Goal: Download file/media

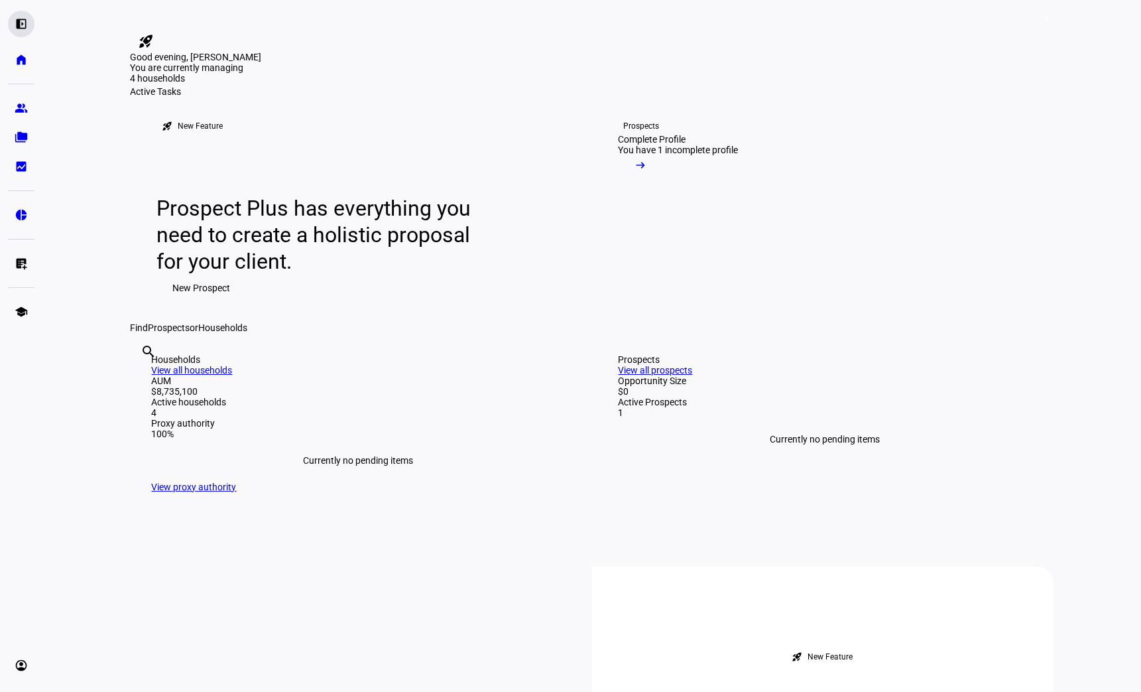
click at [23, 22] on eth-mat-symbol "left_panel_open" at bounding box center [21, 23] width 13 height 13
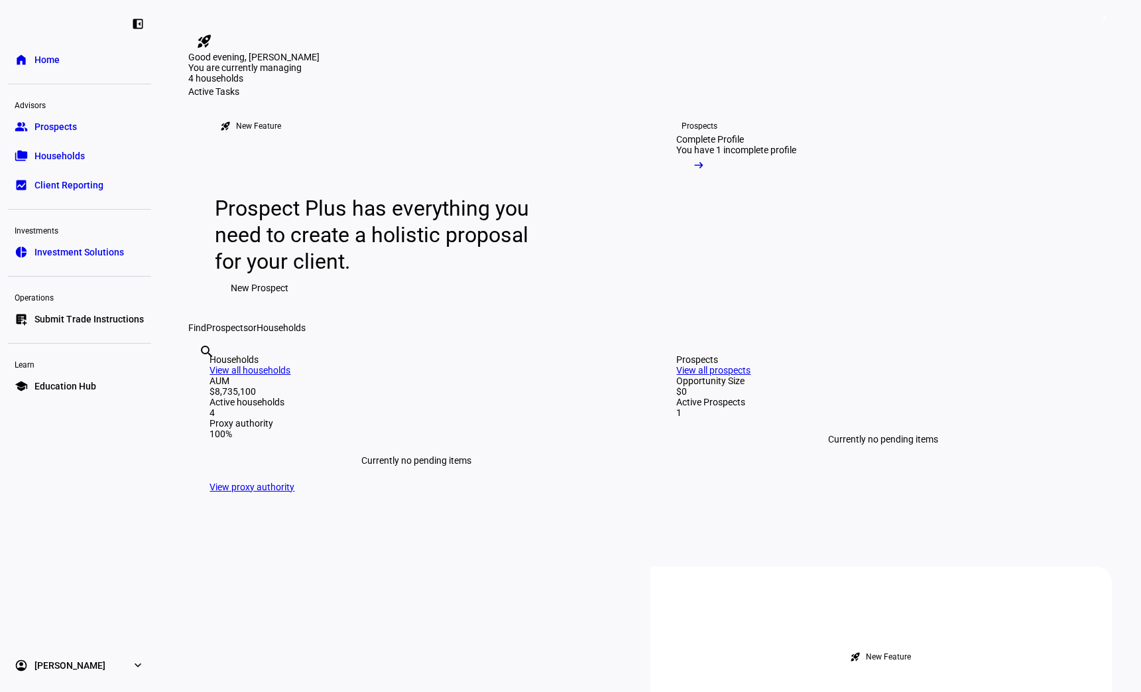
click at [78, 180] on span "Client Reporting" at bounding box center [68, 184] width 69 height 13
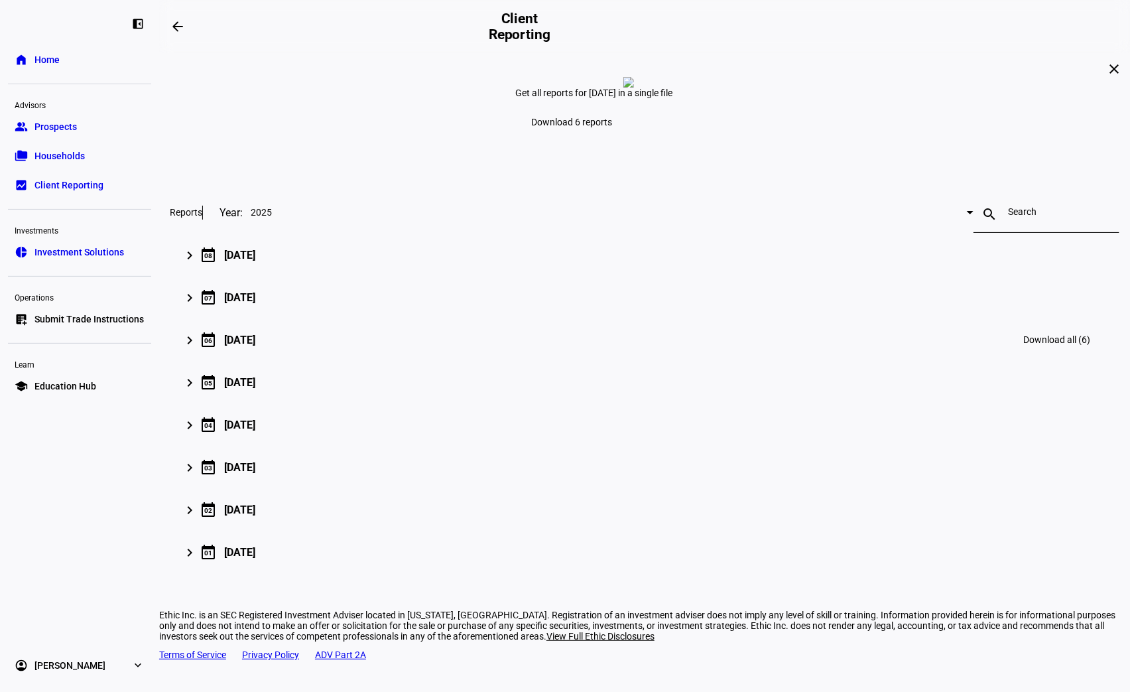
click at [198, 348] on mat-icon "keyboard_arrow_right" at bounding box center [190, 340] width 16 height 16
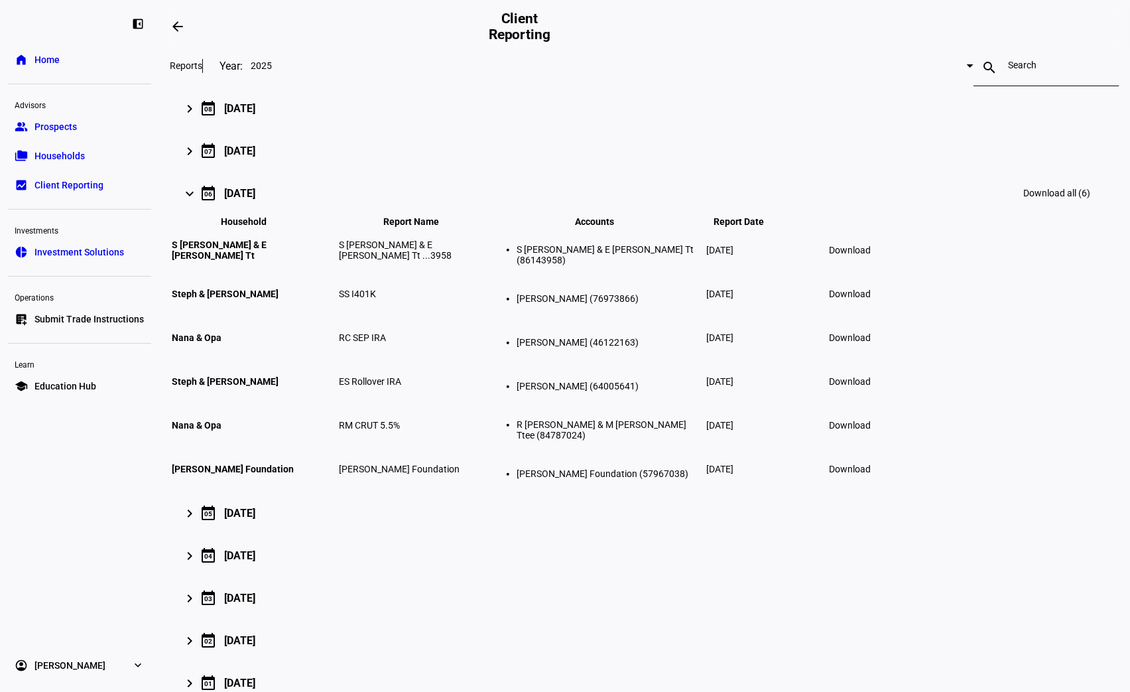
scroll to position [147, 0]
click at [871, 474] on span "Download" at bounding box center [850, 468] width 42 height 11
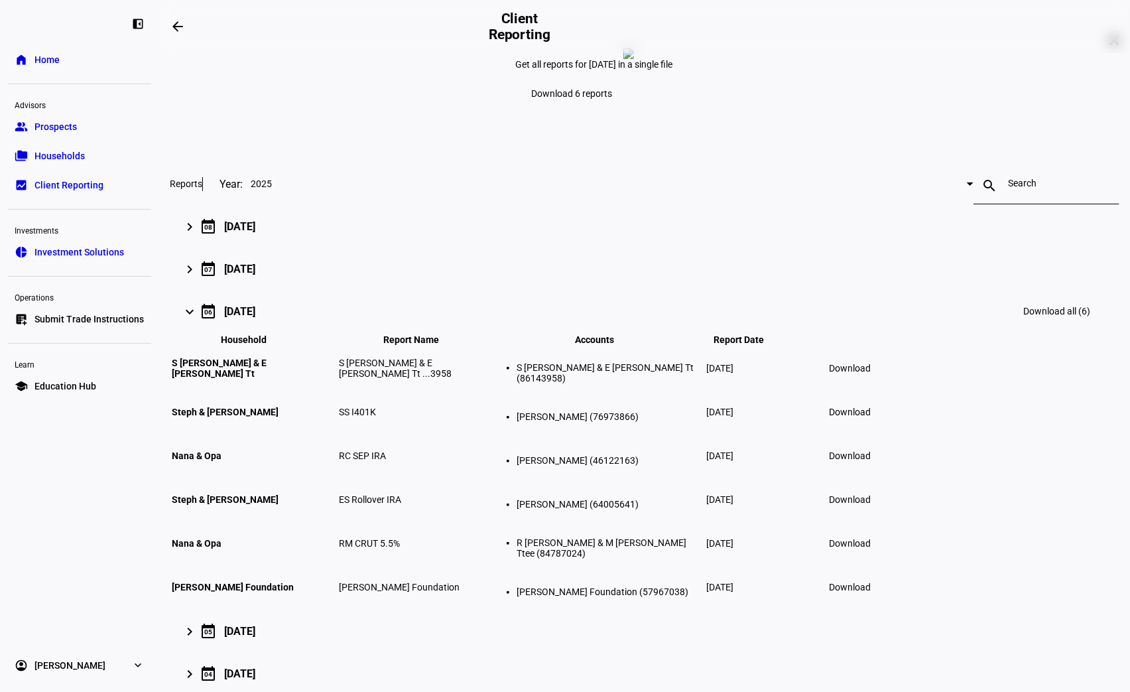
scroll to position [0, 0]
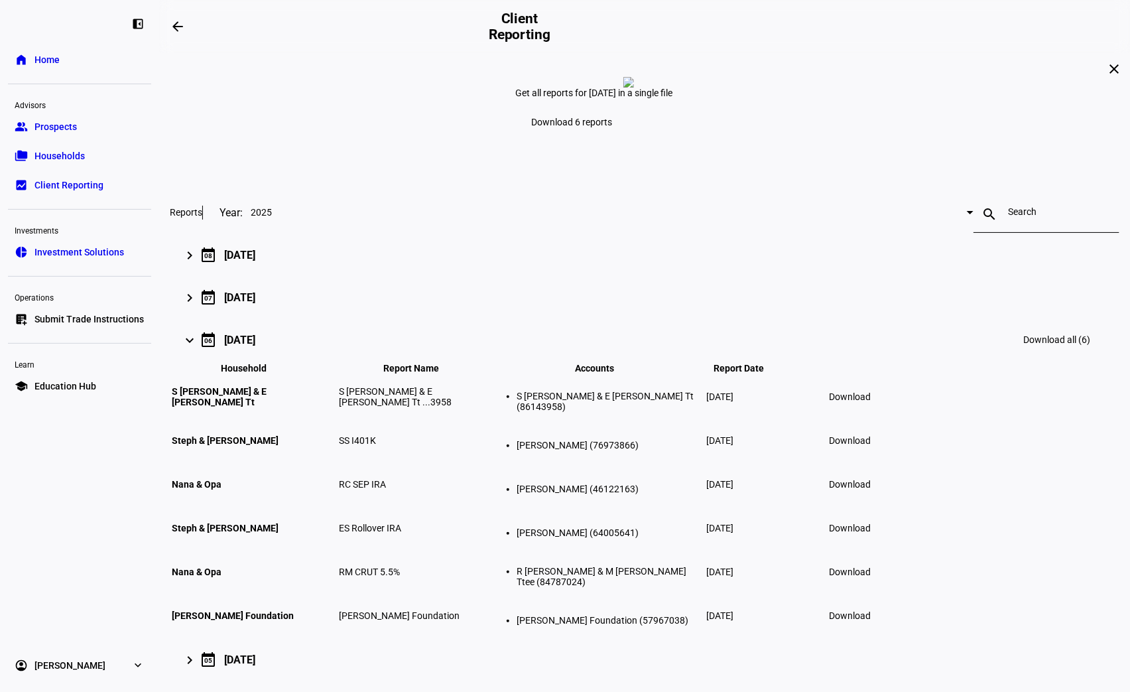
click at [967, 214] on div at bounding box center [970, 212] width 7 height 3
click at [406, 312] on div at bounding box center [565, 346] width 1130 height 692
drag, startPoint x: 883, startPoint y: 38, endPoint x: 895, endPoint y: 46, distance: 14.7
click at [885, 38] on eth-layout-page-header "arrow_backwards Client Reporting" at bounding box center [644, 26] width 971 height 53
click at [1106, 77] on mat-icon "close" at bounding box center [1114, 69] width 16 height 16
